Goal: Transaction & Acquisition: Purchase product/service

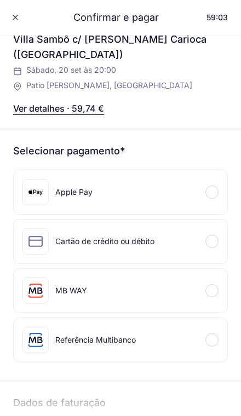
scroll to position [216, 0]
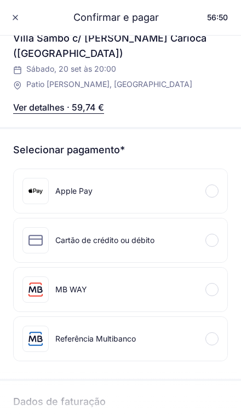
click at [214, 283] on div at bounding box center [212, 289] width 13 height 13
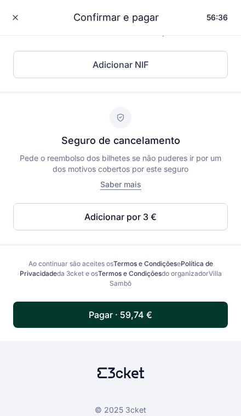
scroll to position [677, 0]
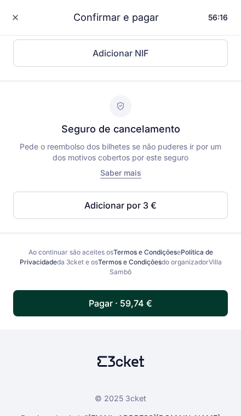
click at [155, 290] on button "Pagar · 59,74 €" at bounding box center [120, 303] width 215 height 26
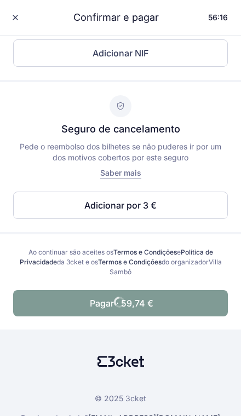
scroll to position [291, 0]
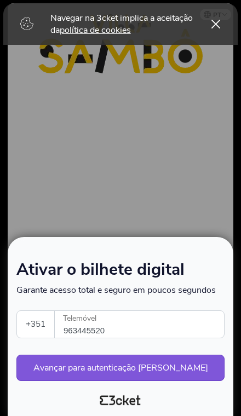
click at [162, 368] on button "Avançar para autenticação segura" at bounding box center [120, 368] width 208 height 26
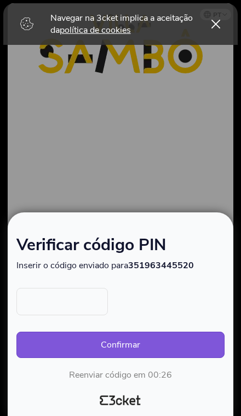
click at [78, 296] on input "text" at bounding box center [62, 301] width 92 height 27
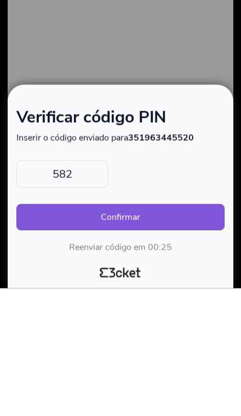
type input "5823"
click at [121, 332] on button "Confirmar" at bounding box center [120, 345] width 208 height 26
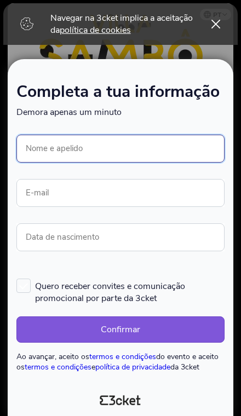
click at [109, 135] on input "Nome e apelido" at bounding box center [120, 149] width 208 height 28
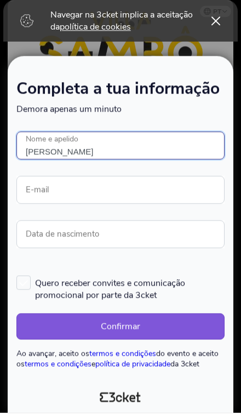
type input "[PERSON_NAME]"
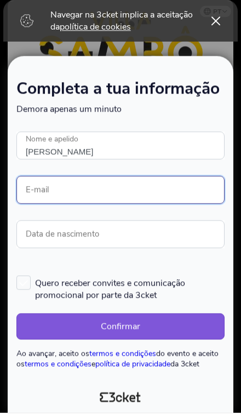
click at [97, 179] on input "E-mail" at bounding box center [120, 193] width 208 height 28
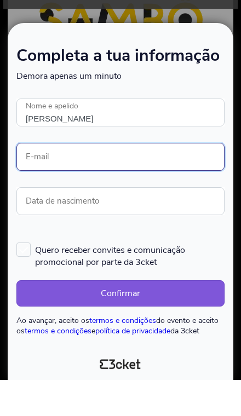
type input "m"
type input "[PERSON_NAME]"
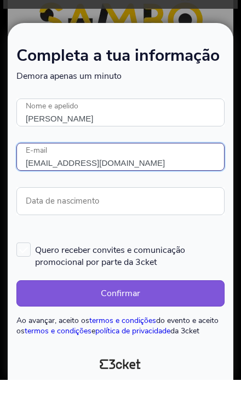
type input "mmarcelonunes07@gmail.com"
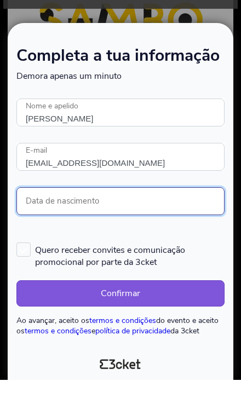
click at [115, 224] on input "Data de nascimento" at bounding box center [120, 238] width 208 height 28
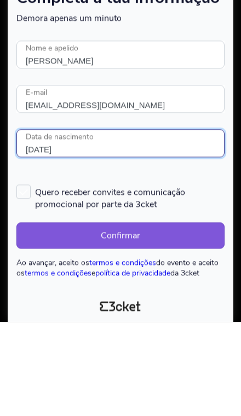
type input "31/05/1990"
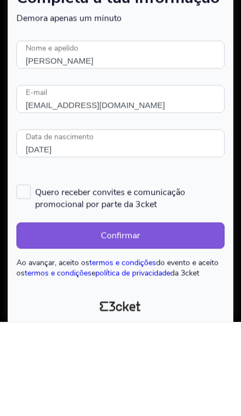
click at [143, 317] on button "Confirmar" at bounding box center [120, 330] width 208 height 26
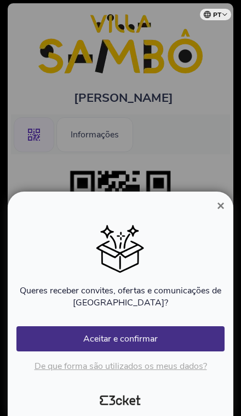
click at [145, 336] on button "Aceitar e confirmar" at bounding box center [120, 339] width 208 height 25
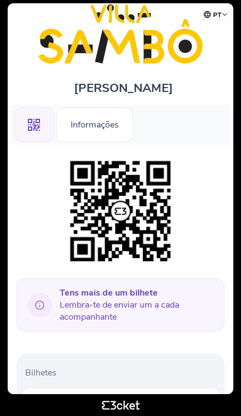
scroll to position [19, 0]
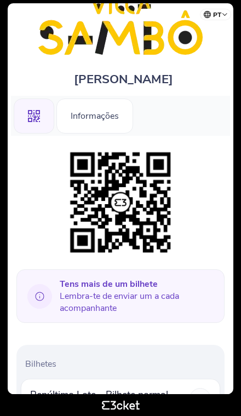
click at [140, 300] on span "Tens mais de um bilhete Lembra-te de enviar um a cada acompanhante" at bounding box center [138, 296] width 156 height 36
click at [172, 298] on span "Tens mais de um bilhete Lembra-te de enviar um a cada acompanhante" at bounding box center [138, 296] width 156 height 36
click at [179, 299] on span "Tens mais de um bilhete Lembra-te de enviar um a cada acompanhante" at bounding box center [138, 296] width 156 height 36
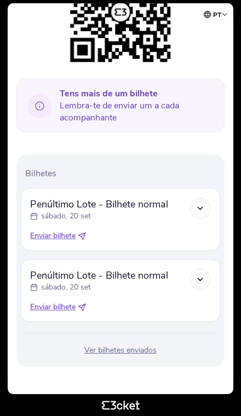
scroll to position [215, 0]
click at [58, 238] on span "Enviar bilhete" at bounding box center [52, 236] width 45 height 11
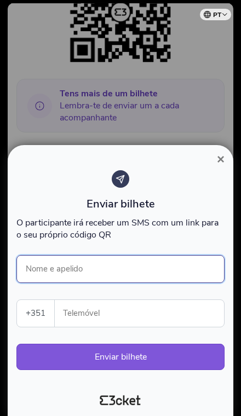
click at [69, 268] on input "Nome e apelido" at bounding box center [120, 269] width 208 height 28
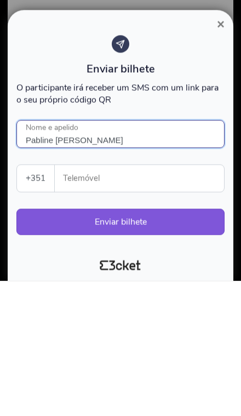
type input "Pabline Bispo"
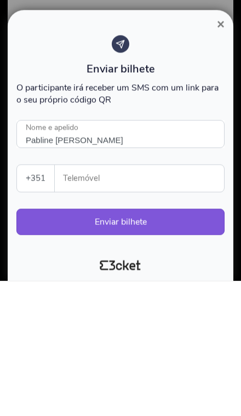
click at [115, 300] on input "Telemóvel" at bounding box center [144, 313] width 161 height 27
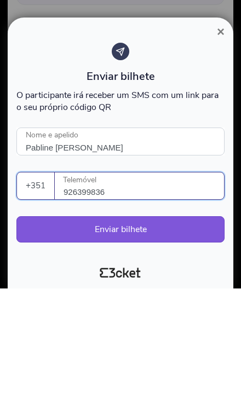
type input "926399836"
click at [125, 344] on button "Enviar bilhete" at bounding box center [120, 357] width 208 height 26
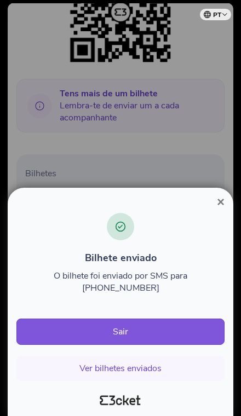
click at [140, 371] on button "Ver bilhetes enviados" at bounding box center [120, 368] width 208 height 25
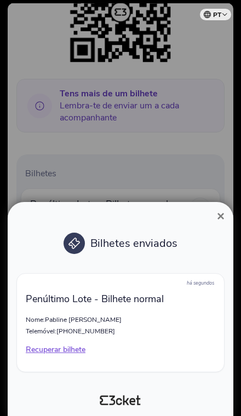
click at [223, 214] on span "×" at bounding box center [221, 216] width 8 height 15
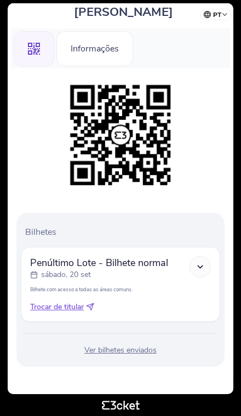
scroll to position [89, 0]
click at [138, 351] on div "Ver bilhetes enviados" at bounding box center [120, 350] width 199 height 11
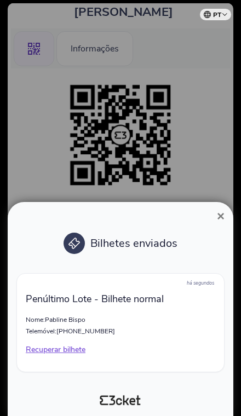
click at [222, 209] on span "×" at bounding box center [221, 216] width 8 height 15
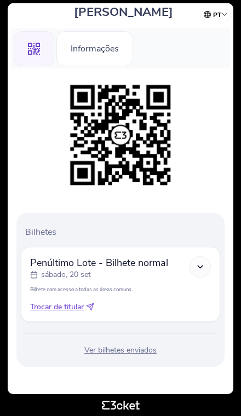
click at [202, 263] on icon at bounding box center [200, 267] width 9 height 9
click at [202, 264] on icon at bounding box center [200, 267] width 9 height 9
click at [206, 166] on div at bounding box center [120, 135] width 208 height 112
